Goal: Information Seeking & Learning: Learn about a topic

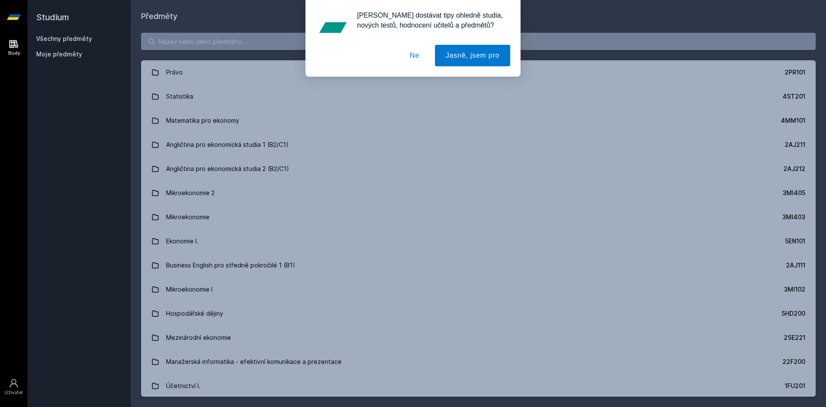
click at [418, 57] on button "Ne" at bounding box center [414, 56] width 31 height 22
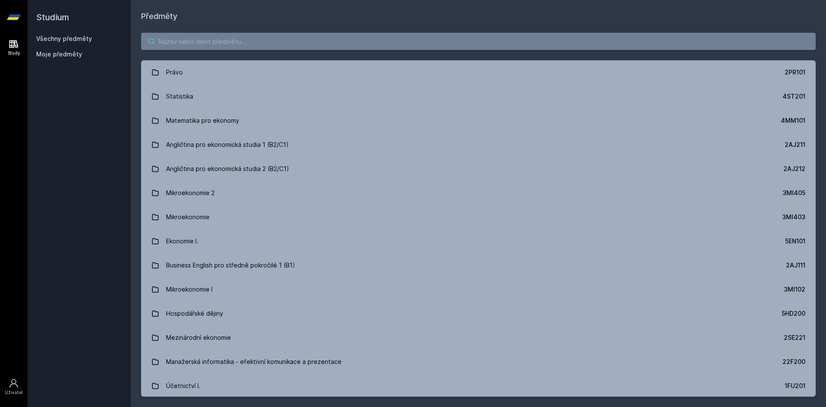
click at [311, 38] on input "search" at bounding box center [478, 41] width 675 height 17
type input "makroeko"
drag, startPoint x: 247, startPoint y: 42, endPoint x: 109, endPoint y: 38, distance: 137.7
click at [109, 38] on div "Studium Všechny předměty Moje předměty Předměty makroeko Makroekonomie I 3MI103…" at bounding box center [427, 203] width 799 height 407
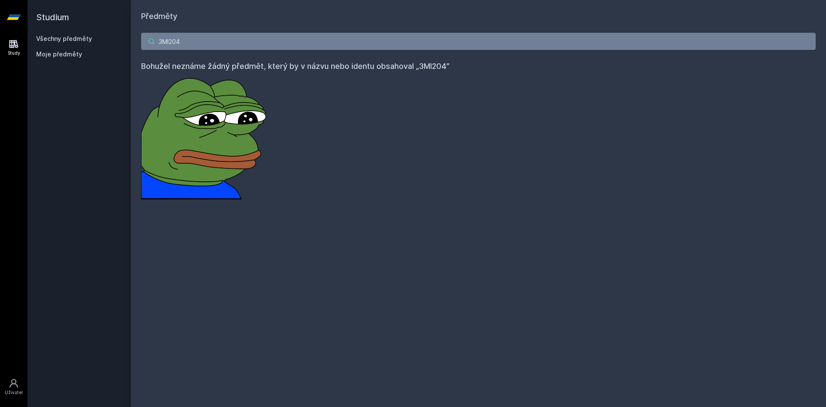
drag, startPoint x: 253, startPoint y: 40, endPoint x: 85, endPoint y: 46, distance: 168.8
click at [85, 46] on div "Studium Všechny předměty Moje předměty Předměty 3MI204 Bohužel neznáme žádný př…" at bounding box center [427, 203] width 799 height 407
type input "T"
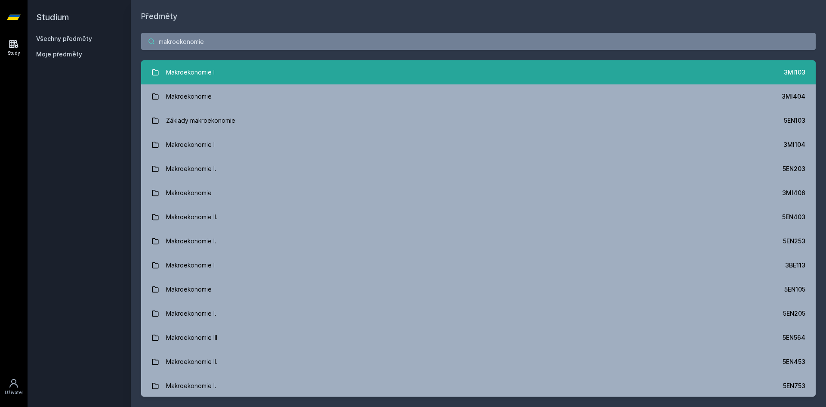
type input "makroekonomie"
click at [356, 76] on link "Makroekonomie I 3MI103" at bounding box center [478, 72] width 675 height 24
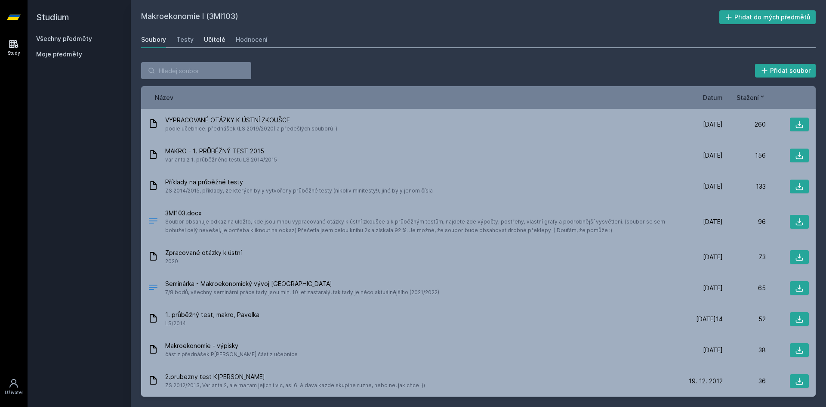
click at [213, 39] on div "Učitelé" at bounding box center [215, 39] width 22 height 9
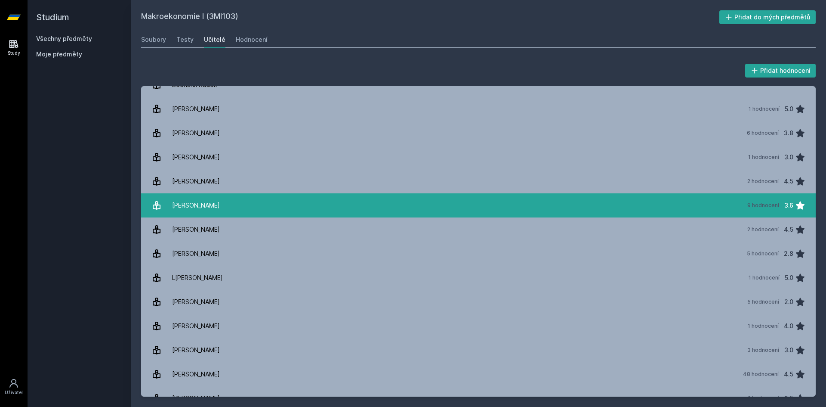
scroll to position [75, 0]
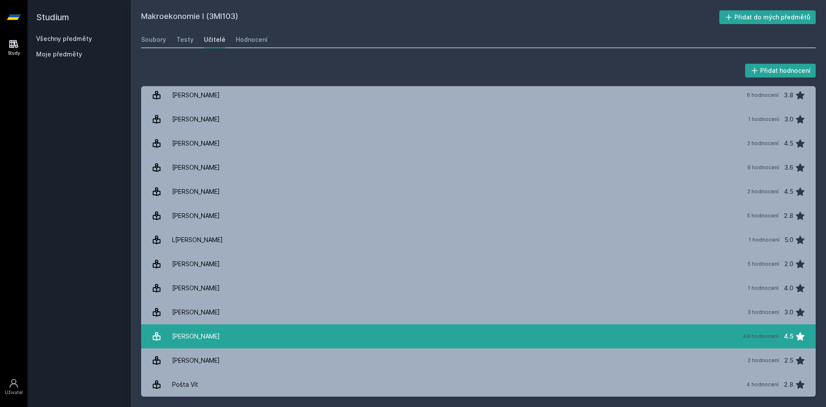
click at [263, 339] on link "[PERSON_NAME] 48 hodnocení 4.5" at bounding box center [478, 336] width 675 height 24
